Goal: Ask a question

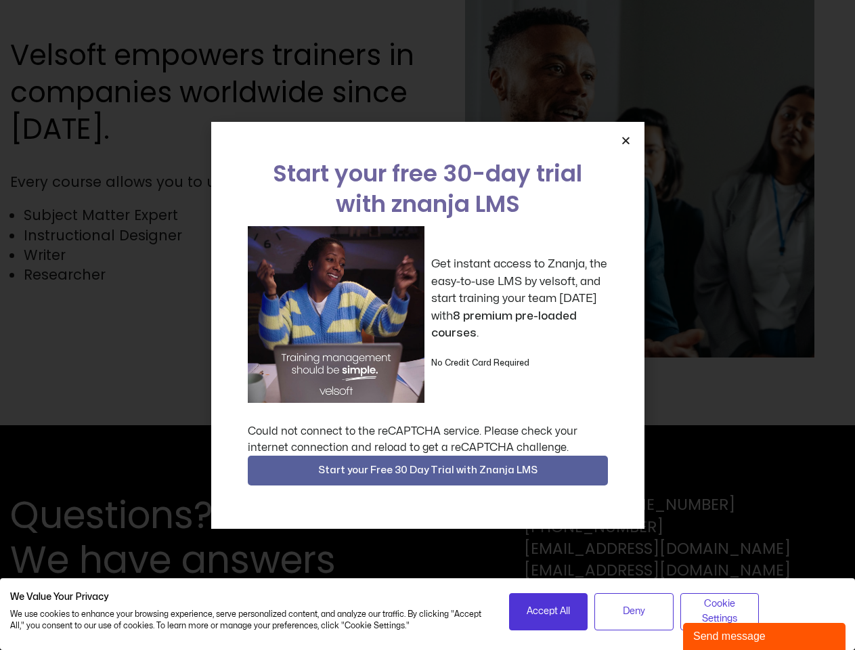
click at [427, 325] on div "Get instant access to Znanja, the easy-to-use LMS by velsoft, and start trainin…" at bounding box center [428, 314] width 360 height 177
click at [626, 140] on icon "Close" at bounding box center [626, 140] width 10 height 10
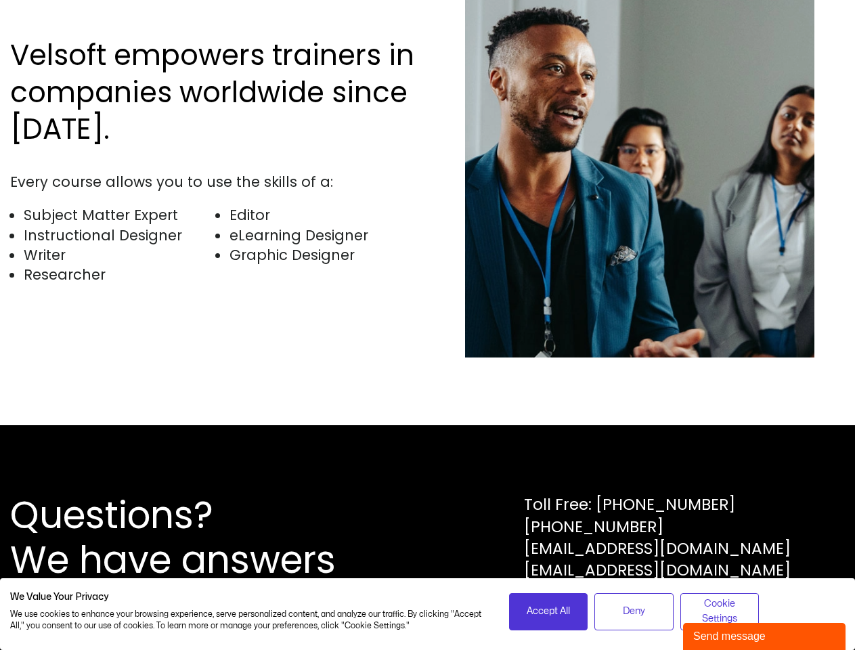
click at [428, 471] on div "Questions? We have answers Toll Free: [PHONE_NUMBER] [PHONE_NUMBER] [EMAIL_ADDR…" at bounding box center [427, 537] width 855 height 225
click at [549, 612] on span "Accept All" at bounding box center [548, 611] width 43 height 15
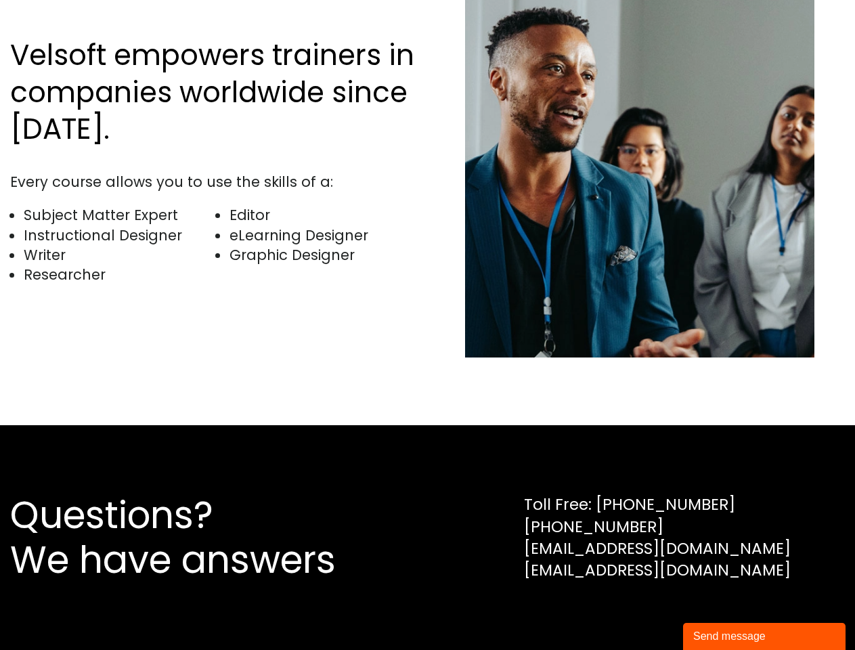
click at [634, 612] on div "Questions? We have answers Toll Free: [PHONE_NUMBER] [PHONE_NUMBER] [EMAIL_ADDR…" at bounding box center [427, 537] width 855 height 225
click at [720, 612] on div "Questions? We have answers Toll Free: [PHONE_NUMBER] [PHONE_NUMBER] [EMAIL_ADDR…" at bounding box center [427, 537] width 855 height 225
click at [765, 637] on div "Send message" at bounding box center [765, 637] width 142 height 16
